Goal: Information Seeking & Learning: Find specific page/section

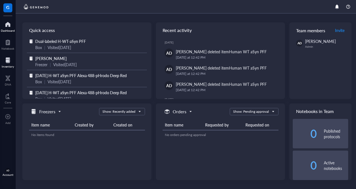
click at [10, 60] on div at bounding box center [8, 60] width 12 height 9
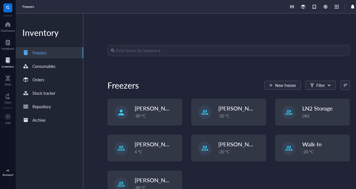
click at [149, 51] on input "search" at bounding box center [231, 50] width 231 height 11
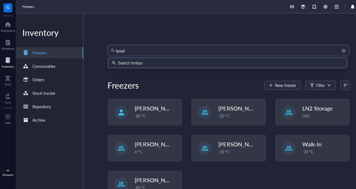
type input "lysate"
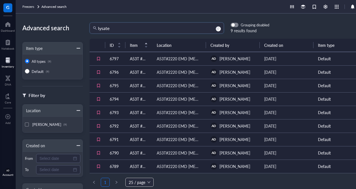
drag, startPoint x: 118, startPoint y: 29, endPoint x: 69, endPoint y: 27, distance: 48.7
click at [69, 27] on div "Advanced search Item type All types (9) Default (9) Filter by Location [GEOGRAP…" at bounding box center [195, 100] width 358 height 175
type input "lrp1"
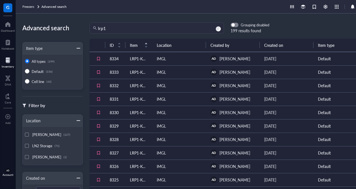
click at [136, 60] on td "LRP1-KO iMGL Day 40" at bounding box center [138, 58] width 27 height 13
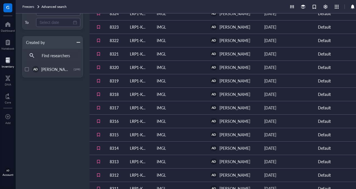
scroll to position [217, 0]
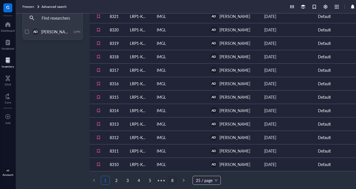
click at [173, 181] on link "8" at bounding box center [172, 180] width 8 height 8
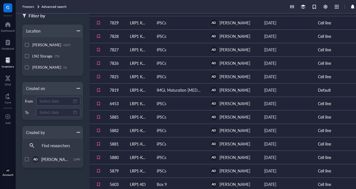
scroll to position [91, 0]
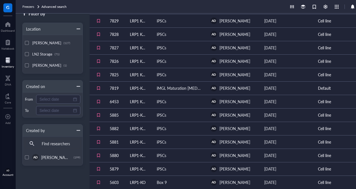
click at [137, 103] on td "LRP1 KO iPSC" at bounding box center [138, 101] width 27 height 13
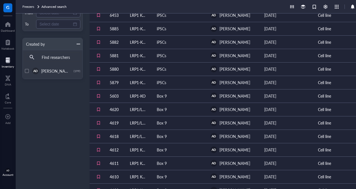
scroll to position [203, 0]
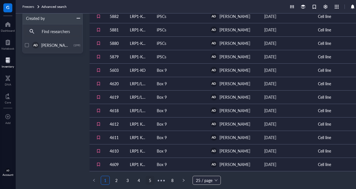
click at [150, 180] on link "5" at bounding box center [150, 180] width 8 height 8
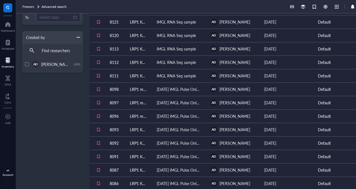
scroll to position [194, 0]
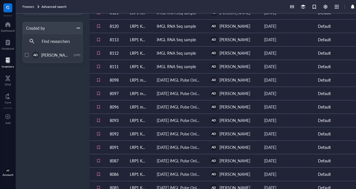
click at [136, 109] on td "LRP1 media only control" at bounding box center [138, 106] width 27 height 13
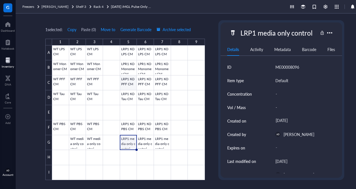
click at [126, 84] on div at bounding box center [128, 112] width 153 height 134
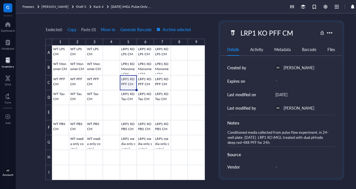
scroll to position [67, 0]
click at [130, 144] on div at bounding box center [128, 112] width 153 height 134
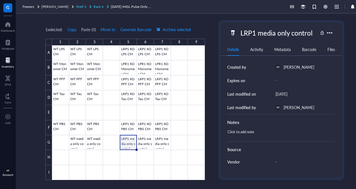
click at [93, 6] on span "Rack 4" at bounding box center [98, 6] width 10 height 5
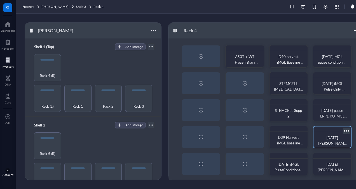
click at [339, 139] on span "[DATE] [PERSON_NAME] iGML conditioned media" at bounding box center [332, 149] width 29 height 28
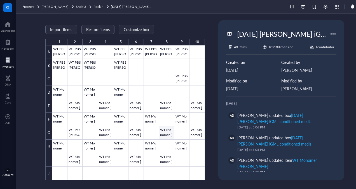
click at [161, 133] on div at bounding box center [128, 112] width 153 height 134
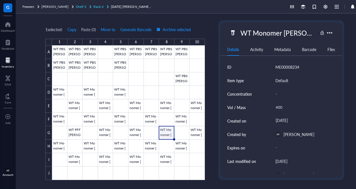
click at [93, 6] on span "Rack 4" at bounding box center [98, 6] width 10 height 5
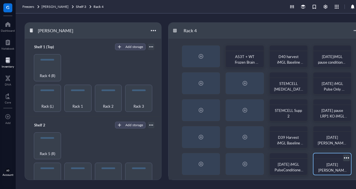
click at [331, 163] on span "[DATE] [PERSON_NAME] LRP1 KO" at bounding box center [332, 169] width 29 height 17
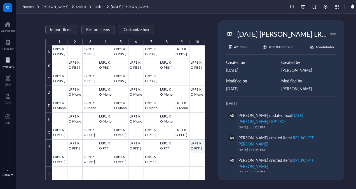
click at [201, 148] on div at bounding box center [128, 112] width 153 height 134
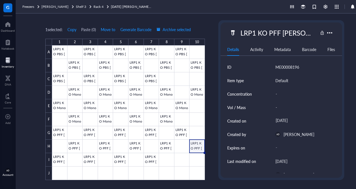
click at [214, 148] on div "1 selected: Copy Paste ( 0 ) Move to Generate Barcode Archive selected 1 2 3 4 …" at bounding box center [195, 100] width 358 height 175
